Goal: Task Accomplishment & Management: Manage account settings

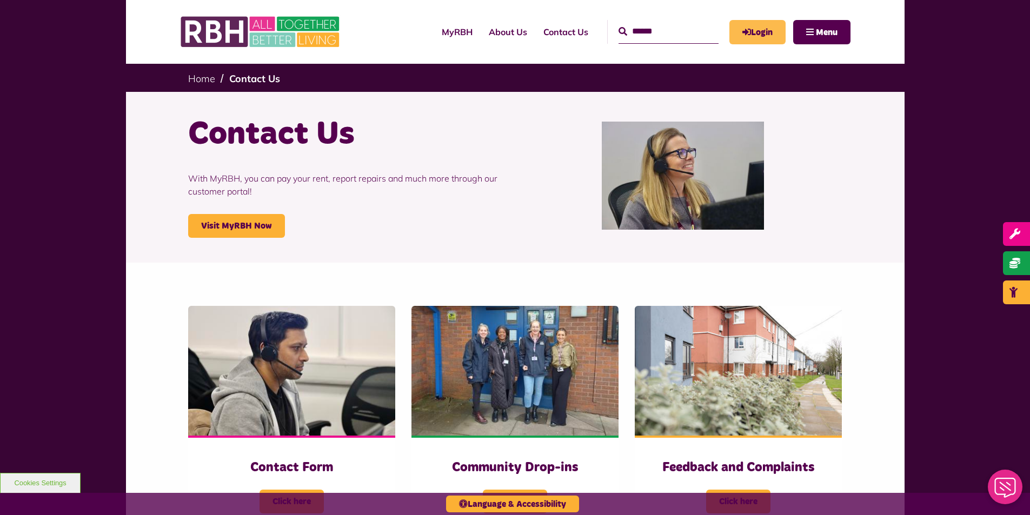
click at [762, 24] on link "Login" at bounding box center [757, 32] width 56 height 24
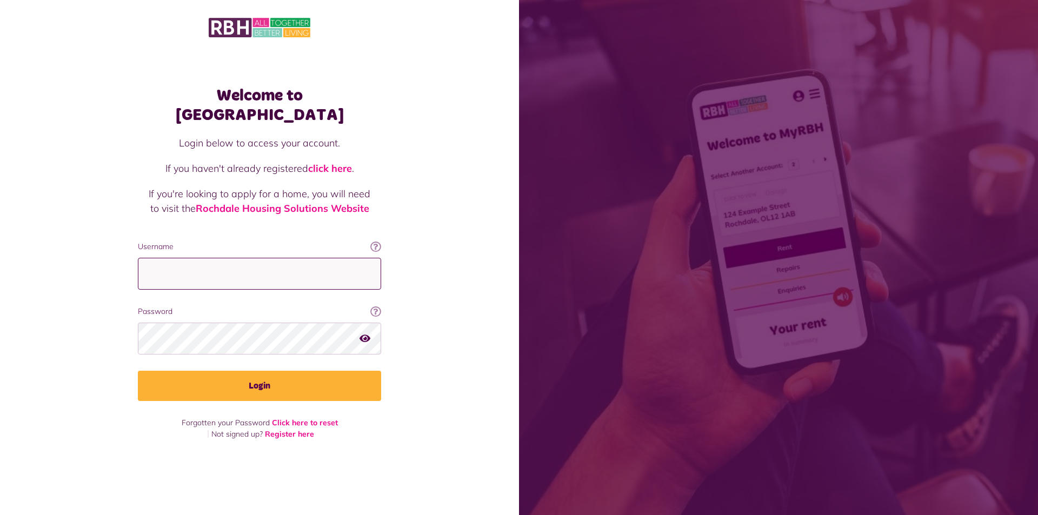
click at [249, 263] on input "Username" at bounding box center [259, 274] width 243 height 32
type input "**********"
click at [365, 334] on icon "button" at bounding box center [365, 339] width 11 height 10
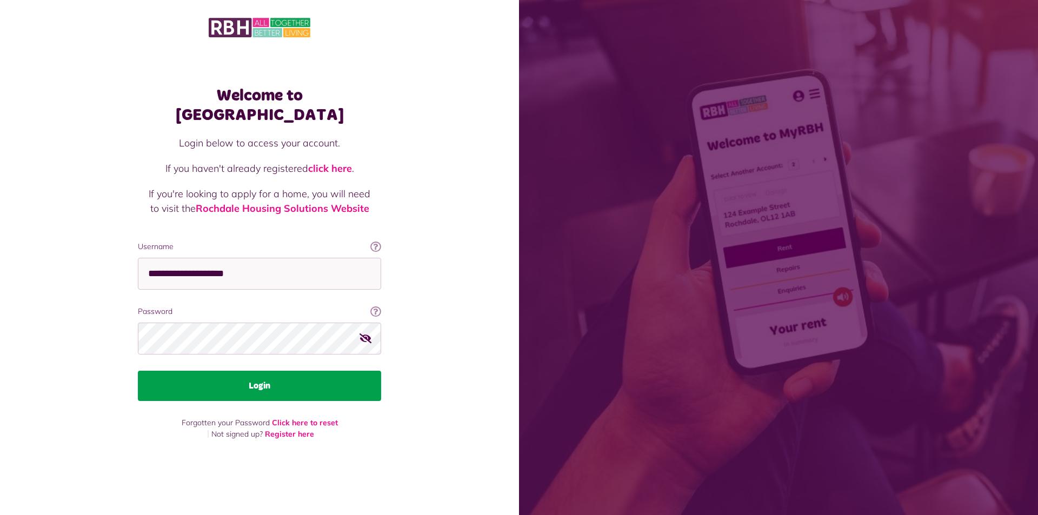
click at [258, 380] on button "Login" at bounding box center [259, 386] width 243 height 30
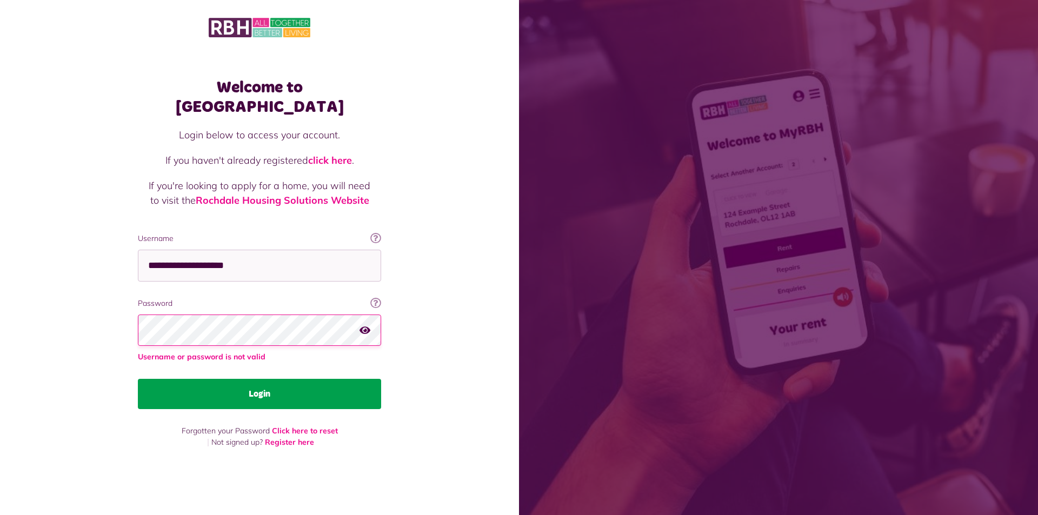
click at [247, 388] on button "Login" at bounding box center [259, 394] width 243 height 30
